Goal: Task Accomplishment & Management: Complete application form

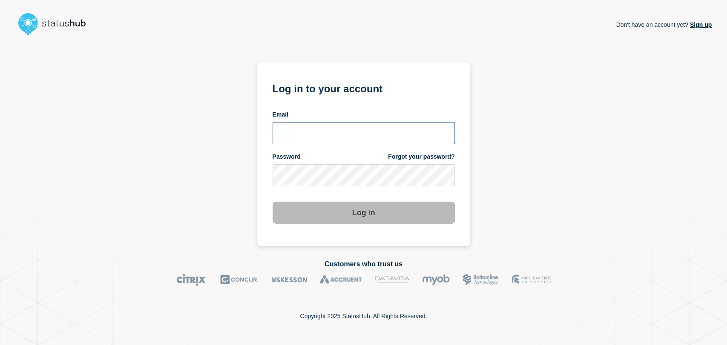
type input "[PERSON_NAME][EMAIL_ADDRESS][PERSON_NAME][DOMAIN_NAME]"
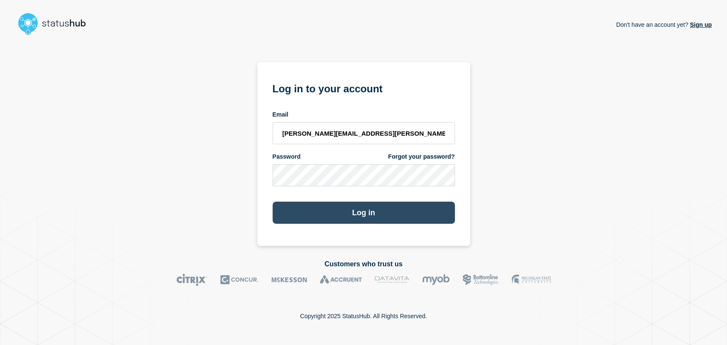
click at [336, 207] on button "Log in" at bounding box center [364, 213] width 182 height 22
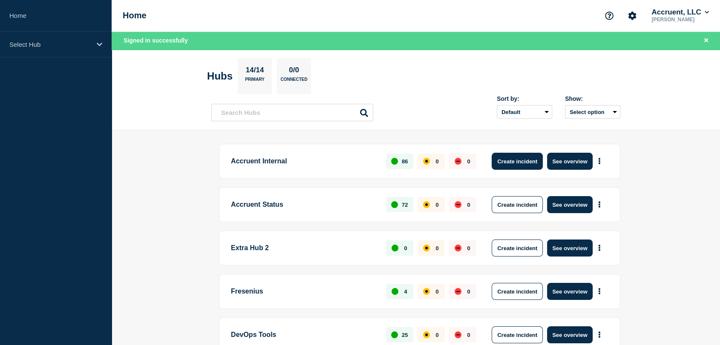
click at [524, 161] on button "Create incident" at bounding box center [516, 161] width 51 height 17
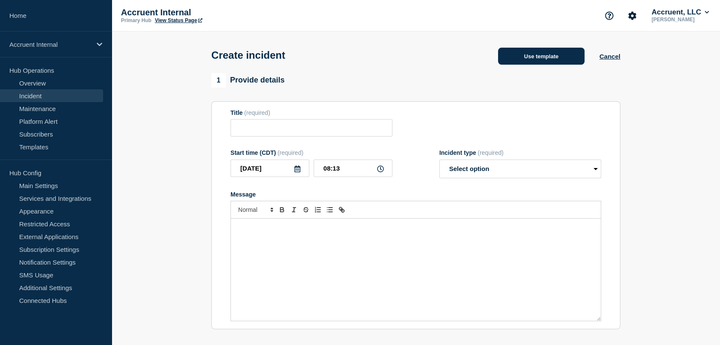
click at [545, 55] on button "Use template" at bounding box center [541, 56] width 86 height 17
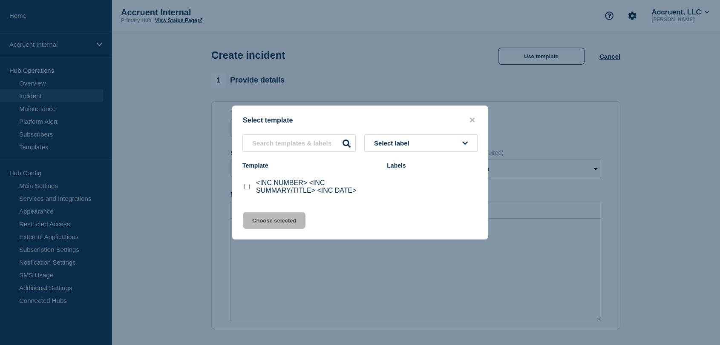
click at [246, 187] on input "<INC NUMBER> <INC SUMMARY/TITLE> <INC DATE> checkbox" at bounding box center [247, 187] width 6 height 6
checkbox input "true"
click at [275, 219] on button "Choose selected" at bounding box center [274, 220] width 63 height 17
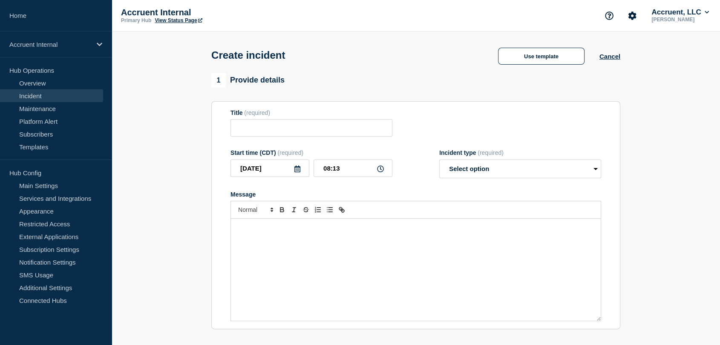
type input "<INC NUMBER> <INC SUMMARY/TITLE> <INC DATE>"
select select "investigating"
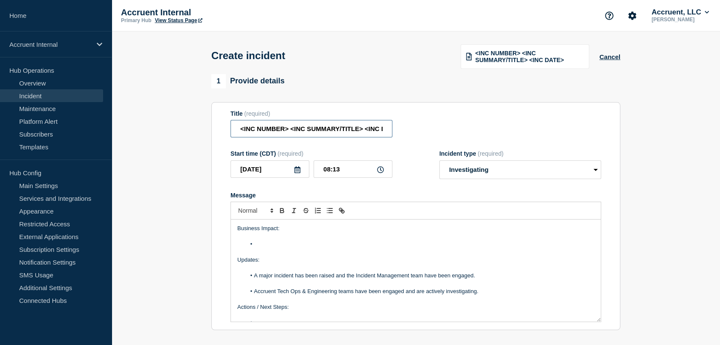
scroll to position [0, 19]
drag, startPoint x: 238, startPoint y: 128, endPoint x: 457, endPoint y: 128, distance: 219.3
click at [457, 128] on div "Title (required) <INC NUMBER> <INC SUMMARY/TITLE> <INC DATE>" at bounding box center [415, 124] width 370 height 28
paste input "INC1532649 | Password Reset Emails not Issued| 14th O"
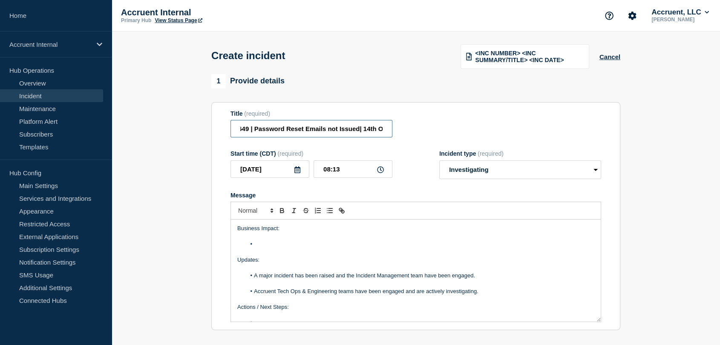
drag, startPoint x: 370, startPoint y: 129, endPoint x: 403, endPoint y: 131, distance: 33.7
click at [403, 131] on div "Title (required) INC1532649 | Password Reset Emails not Issued| 14th O" at bounding box center [415, 124] width 370 height 28
click at [383, 131] on input "INC1532649 | Password Reset Emails not Issued| 14th O" at bounding box center [311, 128] width 162 height 17
type input "INC1532649 | Password Reset Emails not Issued| 14th October"
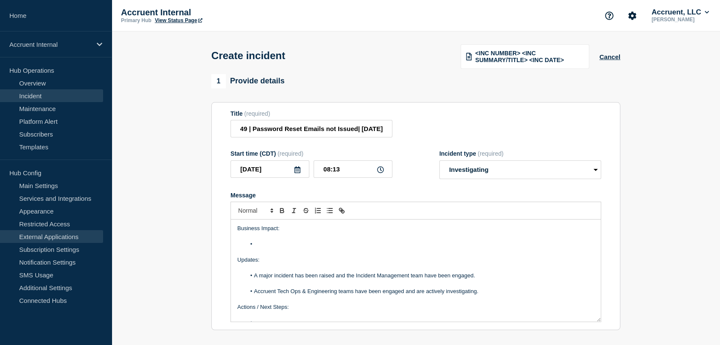
scroll to position [0, 0]
click at [263, 247] on li "Message" at bounding box center [420, 245] width 349 height 8
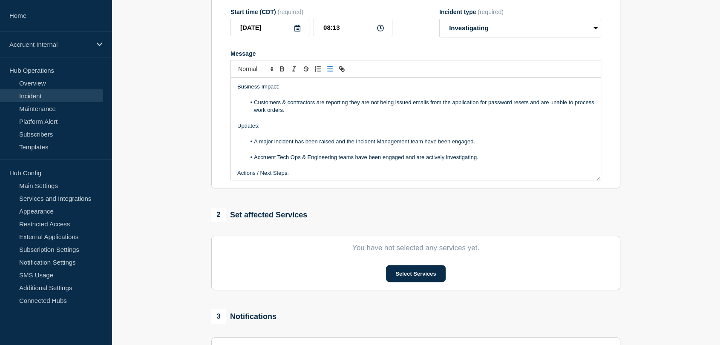
scroll to position [47, 0]
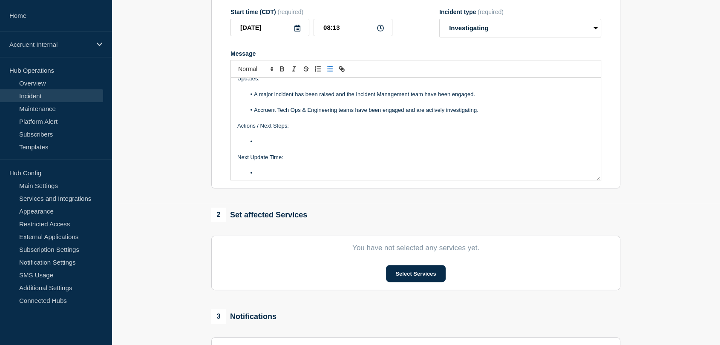
click at [280, 147] on p "Message" at bounding box center [415, 150] width 357 height 8
click at [283, 143] on li "Message" at bounding box center [420, 142] width 349 height 8
click at [283, 177] on li "Message" at bounding box center [420, 173] width 349 height 8
click at [399, 274] on button "Select Services" at bounding box center [415, 273] width 59 height 17
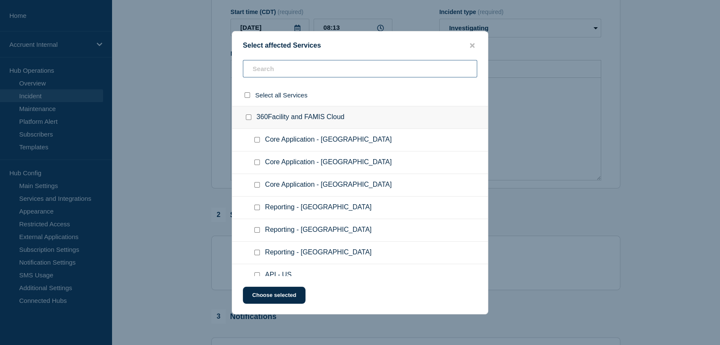
click at [287, 69] on input "text" at bounding box center [360, 68] width 234 height 17
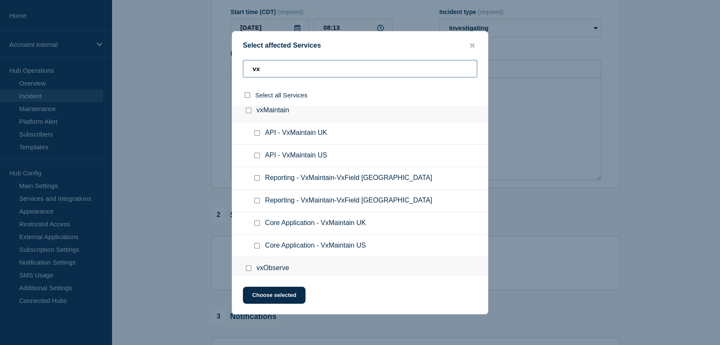
scroll to position [142, 0]
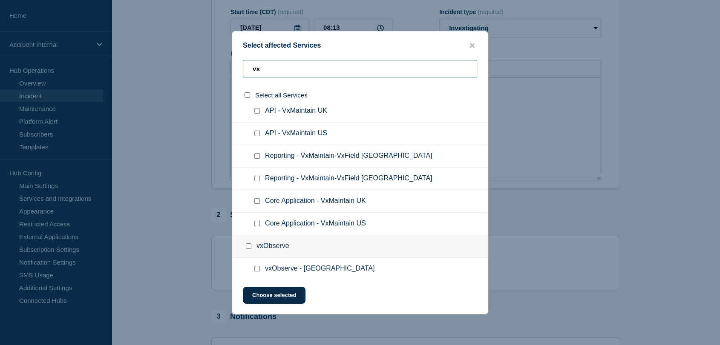
type input "vx"
click at [257, 225] on input "Core Application - VxMaintain US checkbox" at bounding box center [257, 224] width 6 height 6
checkbox input "true"
click at [292, 294] on button "Choose selected" at bounding box center [274, 295] width 63 height 17
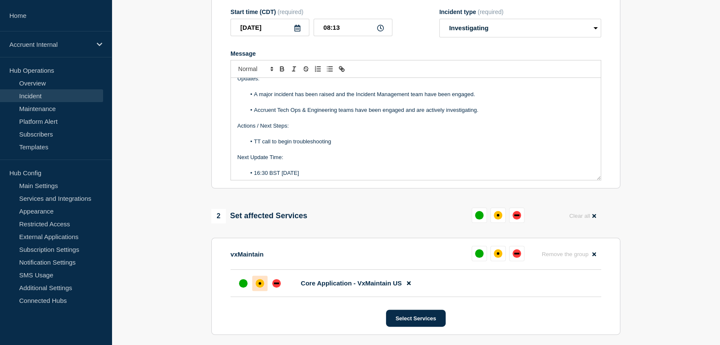
click at [256, 284] on div "affected" at bounding box center [260, 283] width 9 height 9
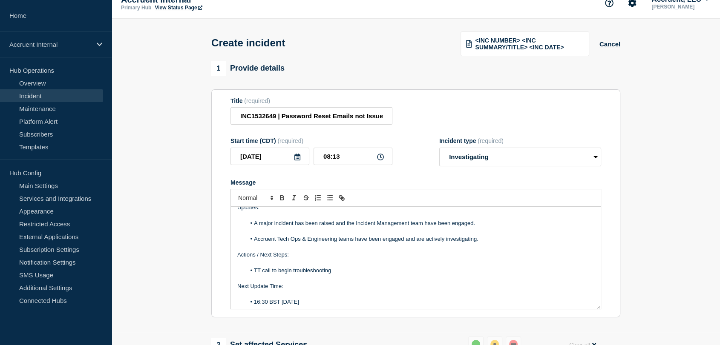
scroll to position [0, 0]
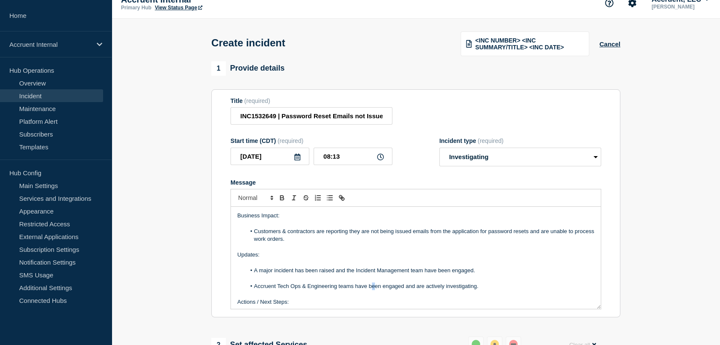
click at [373, 288] on li "Accruent Tech Ops & Engineering teams have been engaged and are actively invest…" at bounding box center [420, 287] width 349 height 8
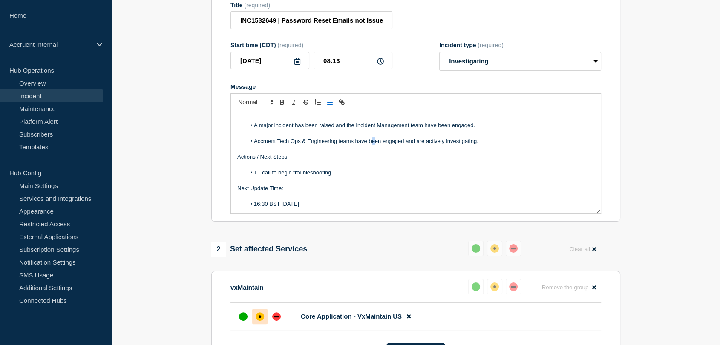
scroll to position [296, 0]
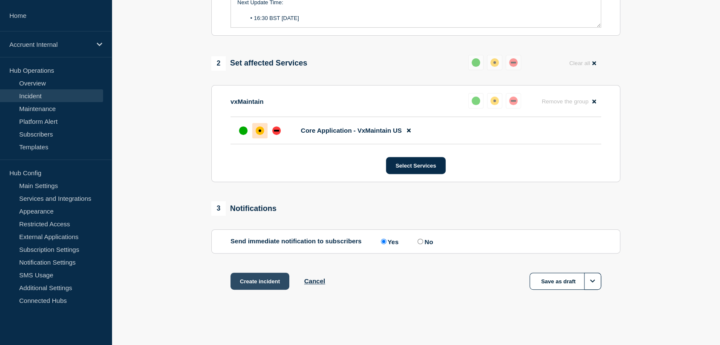
click at [256, 277] on button "Create incident" at bounding box center [259, 281] width 59 height 17
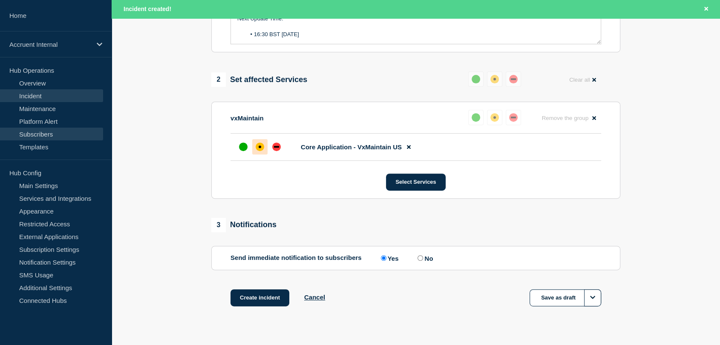
scroll to position [0, 0]
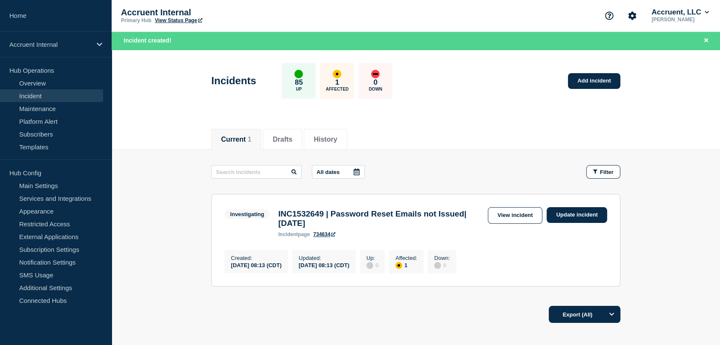
drag, startPoint x: 372, startPoint y: 229, endPoint x: 278, endPoint y: 215, distance: 94.2
click at [278, 215] on h3 "INC1532649 | Password Reset Emails not Issued| 14th October" at bounding box center [380, 219] width 205 height 19
copy h3 "INC1532649 | Password Reset Emails not Issued| 14th October"
click at [45, 14] on link "Home" at bounding box center [56, 16] width 112 height 32
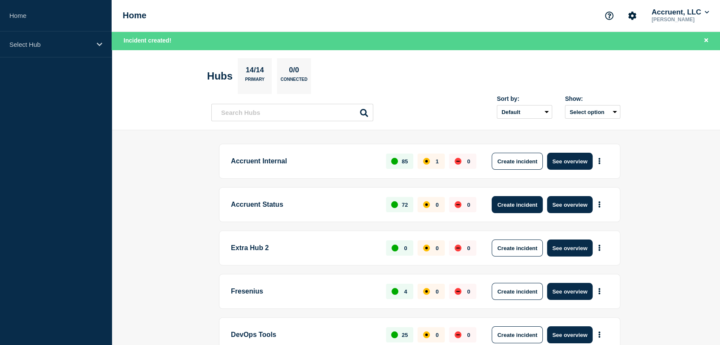
click at [528, 202] on button "Create incident" at bounding box center [516, 204] width 51 height 17
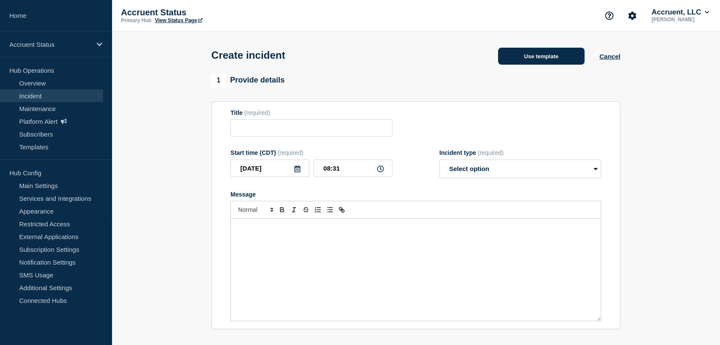
click at [506, 56] on button "Use template" at bounding box center [541, 56] width 86 height 17
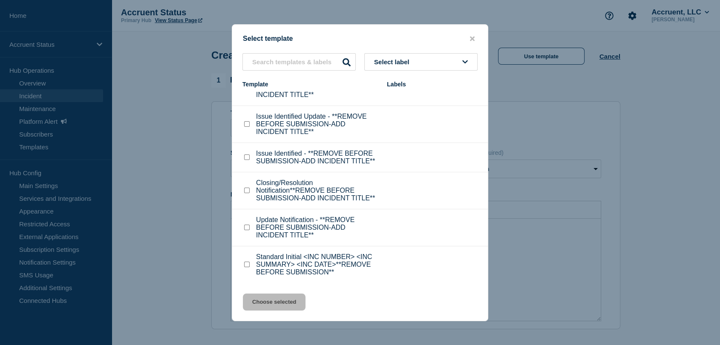
scroll to position [47, 0]
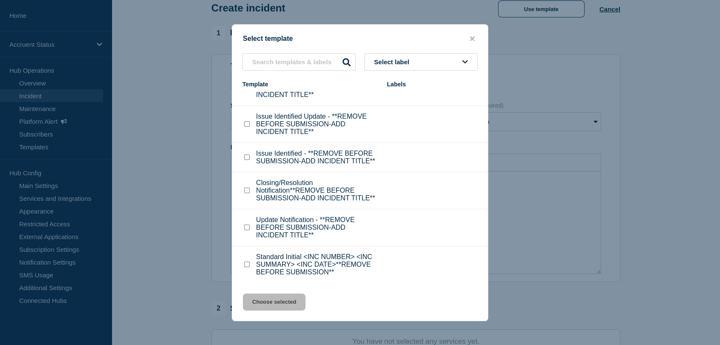
click at [246, 266] on input "Standard Initial <INC NUMBER> <INC SUMMARY> <INC DATE>**REMOVE BEFORE SUBMISSIO…" at bounding box center [247, 265] width 6 height 6
checkbox input "true"
click at [260, 307] on button "Choose selected" at bounding box center [274, 302] width 63 height 17
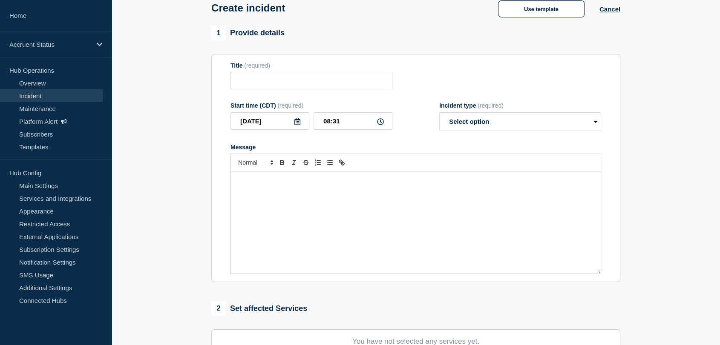
type input "Standard Initial <INC NUMBER> <INC SUMMARY> <INC DATE>**REMOVE BEFORE SUBMISSIO…"
select select "investigating"
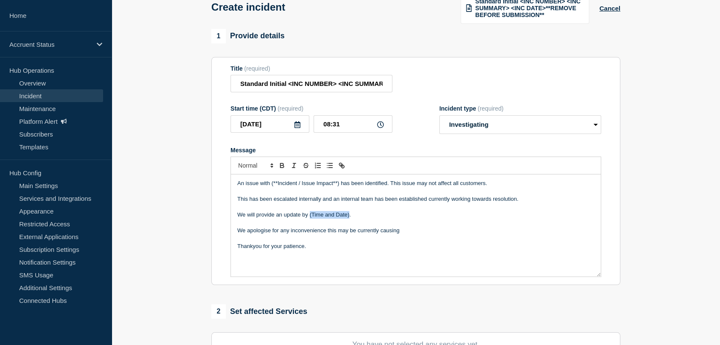
drag, startPoint x: 349, startPoint y: 214, endPoint x: 309, endPoint y: 214, distance: 40.0
click at [309, 214] on p "We will provide an update by (Time and Date)." at bounding box center [415, 215] width 357 height 8
click at [355, 215] on p "We will provide an update by (Time and Date)." at bounding box center [415, 215] width 357 height 8
drag, startPoint x: 340, startPoint y: 183, endPoint x: 271, endPoint y: 187, distance: 69.1
click at [271, 187] on p "An issue with (**Incident / Issue Impact**) has been identified. This issue may…" at bounding box center [415, 184] width 357 height 8
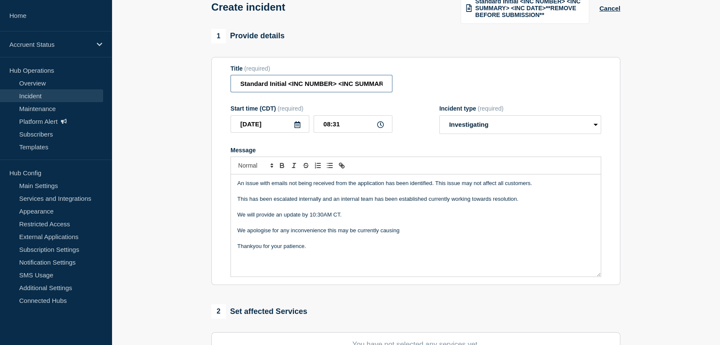
scroll to position [0, 155]
drag, startPoint x: 238, startPoint y: 82, endPoint x: 521, endPoint y: 78, distance: 282.8
click at [521, 78] on div "Title (required) Standard Initial <INC NUMBER> <INC SUMMARY> <INC DATE>**REMOVE…" at bounding box center [415, 79] width 370 height 28
paste input "INC1532649 | Password Reset Emails not Issued| 14th October"
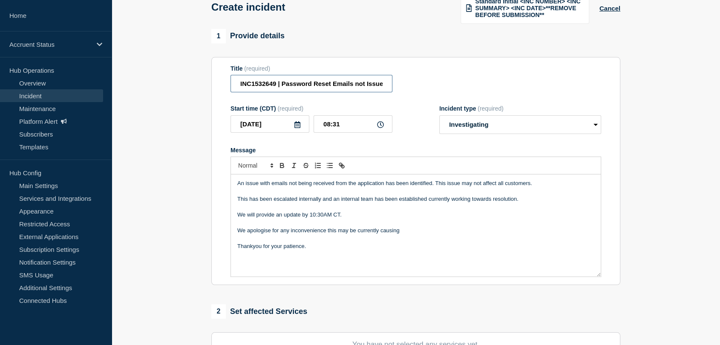
drag, startPoint x: 317, startPoint y: 84, endPoint x: 228, endPoint y: 85, distance: 88.6
click at [228, 85] on section "Title (required) INC1532649 | Password Reset Emails not Issued| 14th October St…" at bounding box center [415, 171] width 409 height 229
click at [332, 83] on input "INC1532649 | Password Reset Emails not Issued| 14th October" at bounding box center [311, 83] width 162 height 17
click at [330, 82] on input "INC1532649 | Password Reset Emails not Issued| 14th October" at bounding box center [311, 83] width 162 height 17
click at [337, 82] on input "INC1532649 | Emails not Issued| 14th October" at bounding box center [311, 83] width 162 height 17
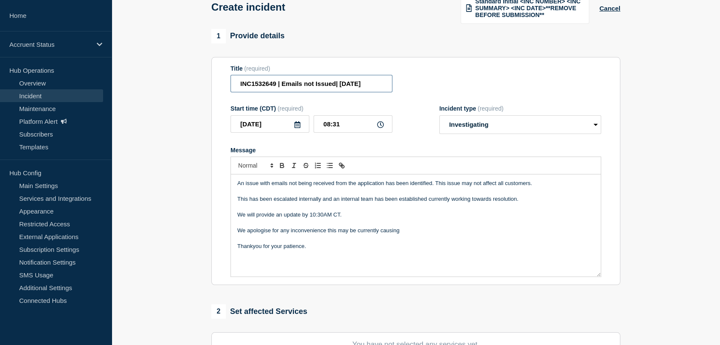
click at [335, 82] on input "INC1532649 | Emails not Issued| 14th October" at bounding box center [311, 83] width 162 height 17
click at [335, 82] on input "INC1532649 | Emails not Issued | 14th October" at bounding box center [311, 83] width 162 height 17
click at [283, 205] on p "Message" at bounding box center [415, 207] width 357 height 8
click at [319, 82] on input "INC1532649 | Emails not b | 14th October" at bounding box center [311, 83] width 162 height 17
click at [317, 83] on input "INC1532649 | Emails not b | 14th October" at bounding box center [311, 83] width 162 height 17
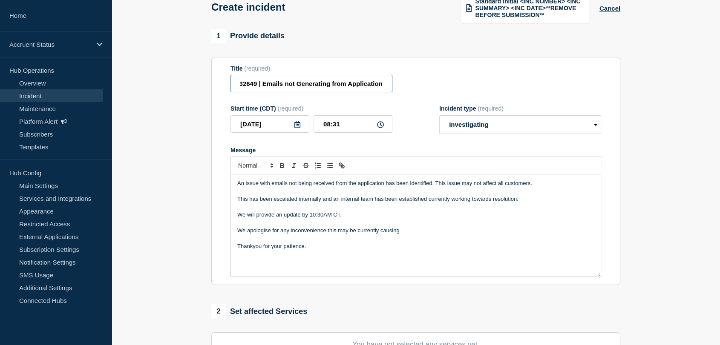
scroll to position [0, 63]
drag, startPoint x: 290, startPoint y: 86, endPoint x: 420, endPoint y: 81, distance: 130.8
click at [420, 81] on div "Title (required) INC1532649 | Emails not Generating from Application | 14th Oct…" at bounding box center [415, 79] width 370 height 28
type input "INC1532649 | Emails not Generating from Application | 14th October"
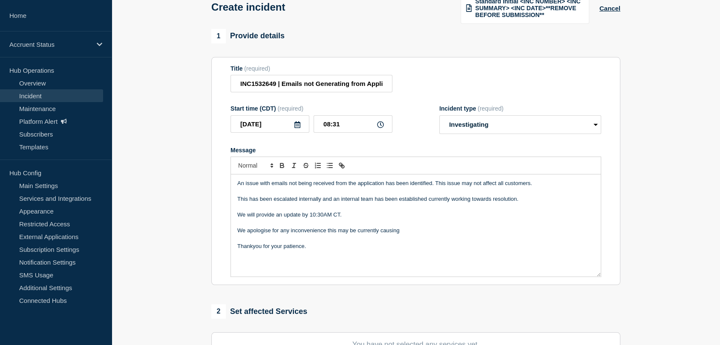
click at [429, 137] on form "Title (required) INC1532649 | Emails not Generating from Application | 14th Oct…" at bounding box center [415, 171] width 370 height 212
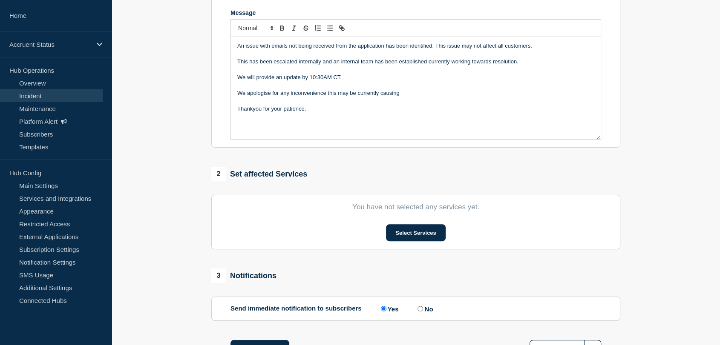
scroll to position [194, 0]
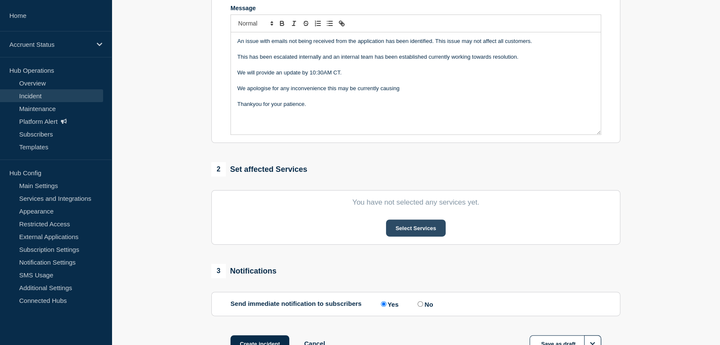
click at [410, 229] on button "Select Services" at bounding box center [415, 228] width 59 height 17
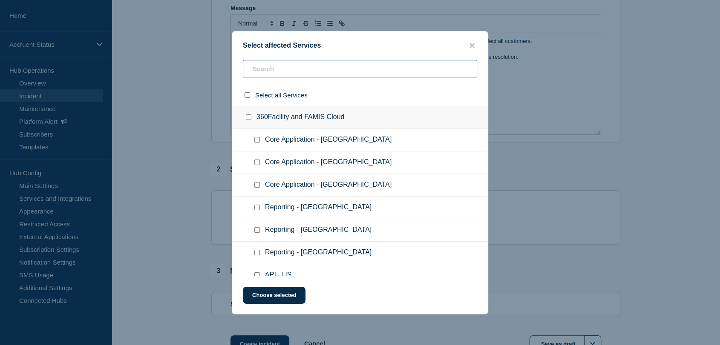
click at [297, 70] on input "text" at bounding box center [360, 68] width 234 height 17
type input "u"
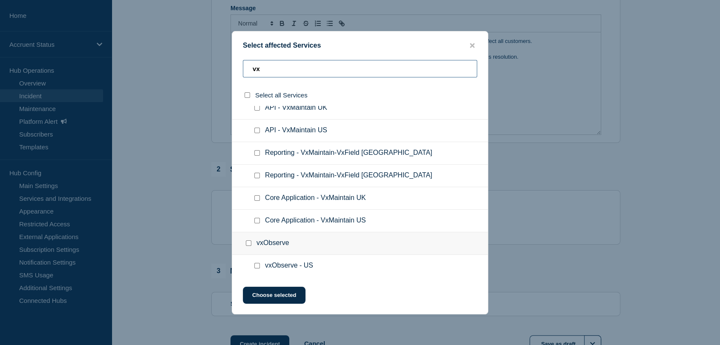
scroll to position [123, 0]
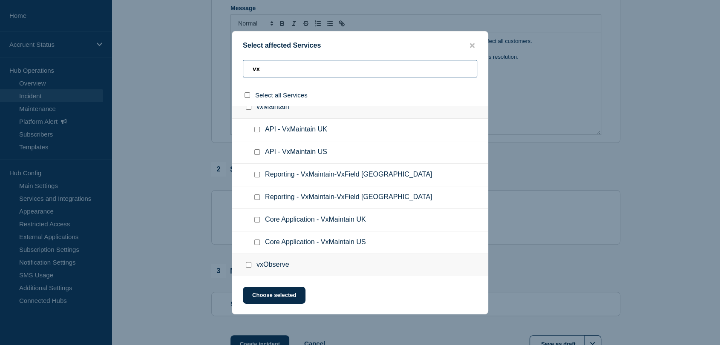
type input "vx"
click at [255, 244] on input "Core Application - VxMaintain US checkbox" at bounding box center [257, 243] width 6 height 6
checkbox input "true"
click at [279, 298] on button "Choose selected" at bounding box center [274, 295] width 63 height 17
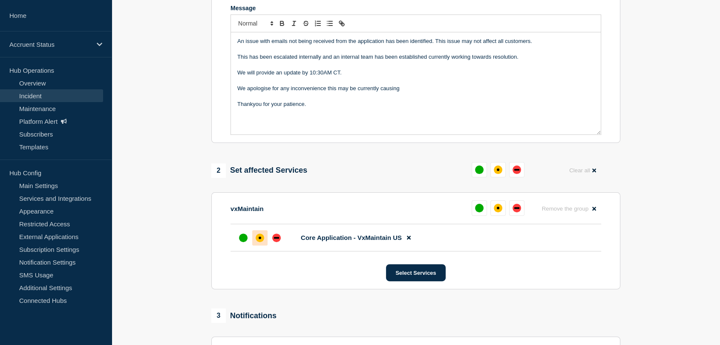
click at [261, 235] on div "affected" at bounding box center [260, 238] width 9 height 9
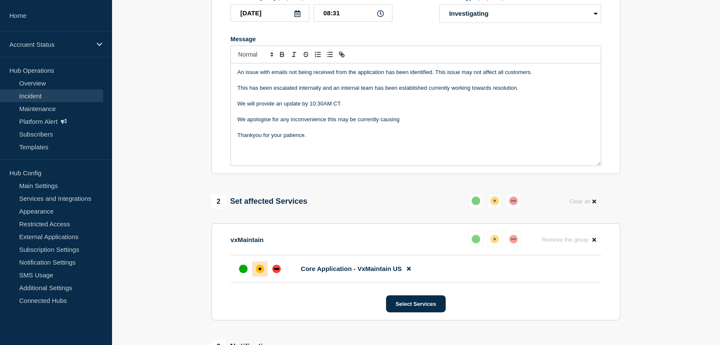
scroll to position [146, 0]
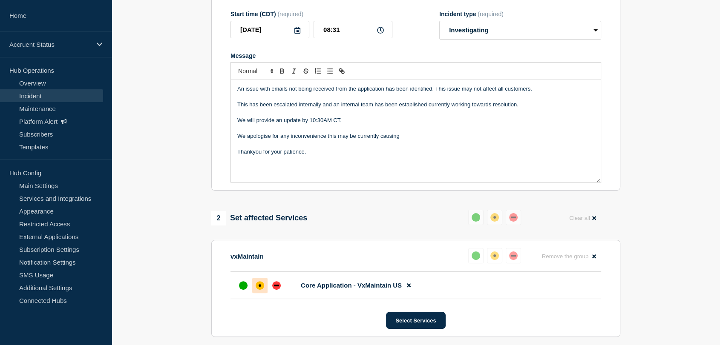
click at [258, 136] on p "We apologise for any inconvenience this may be currently causing" at bounding box center [415, 136] width 357 height 8
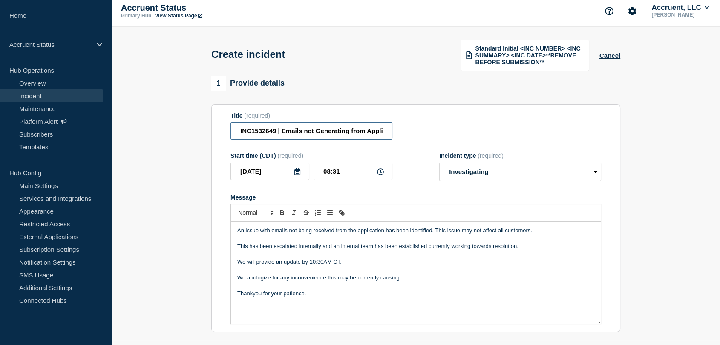
scroll to position [0, 63]
drag, startPoint x: 258, startPoint y: 125, endPoint x: 394, endPoint y: 126, distance: 135.8
click at [394, 126] on div "Title (required) INC1532649 | Emails not Generating from Application | 14th Oct…" at bounding box center [415, 126] width 370 height 28
click at [170, 165] on section "1 Provide details Title (required) INC1532649 | Emails not Generating from Appl…" at bounding box center [416, 342] width 608 height 532
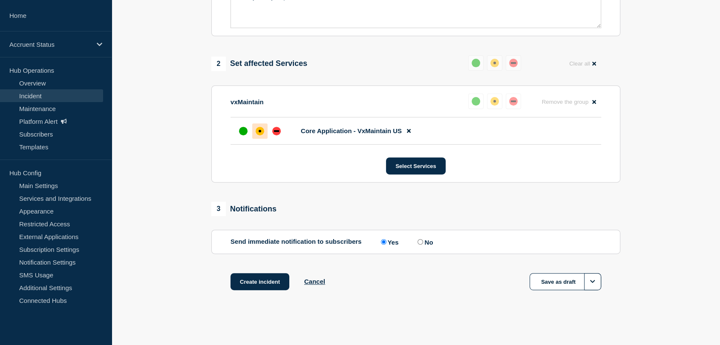
scroll to position [302, 0]
click at [247, 281] on button "Create incident" at bounding box center [259, 281] width 59 height 17
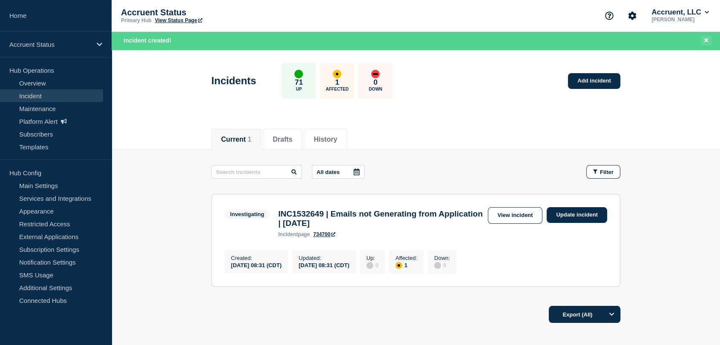
click at [706, 42] on icon "Close banner" at bounding box center [706, 40] width 4 height 6
